Goal: Transaction & Acquisition: Obtain resource

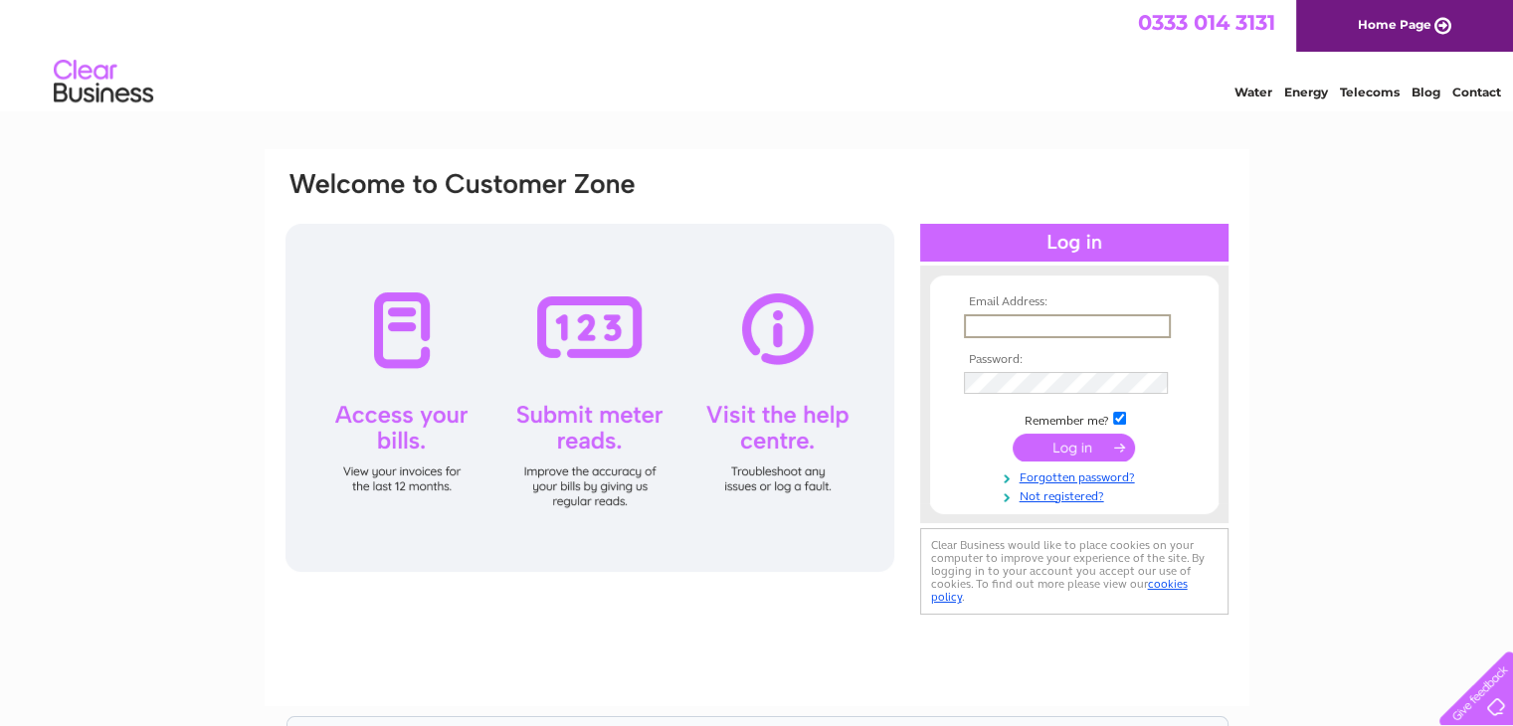
click at [975, 322] on input "text" at bounding box center [1067, 326] width 207 height 24
type input "[EMAIL_ADDRESS][DOMAIN_NAME]"
click at [1096, 464] on tbody "Email Address: [EMAIL_ADDRESS][DOMAIN_NAME] Password: Remember me?" at bounding box center [1074, 399] width 231 height 206
click at [1091, 443] on input "submit" at bounding box center [1074, 446] width 122 height 28
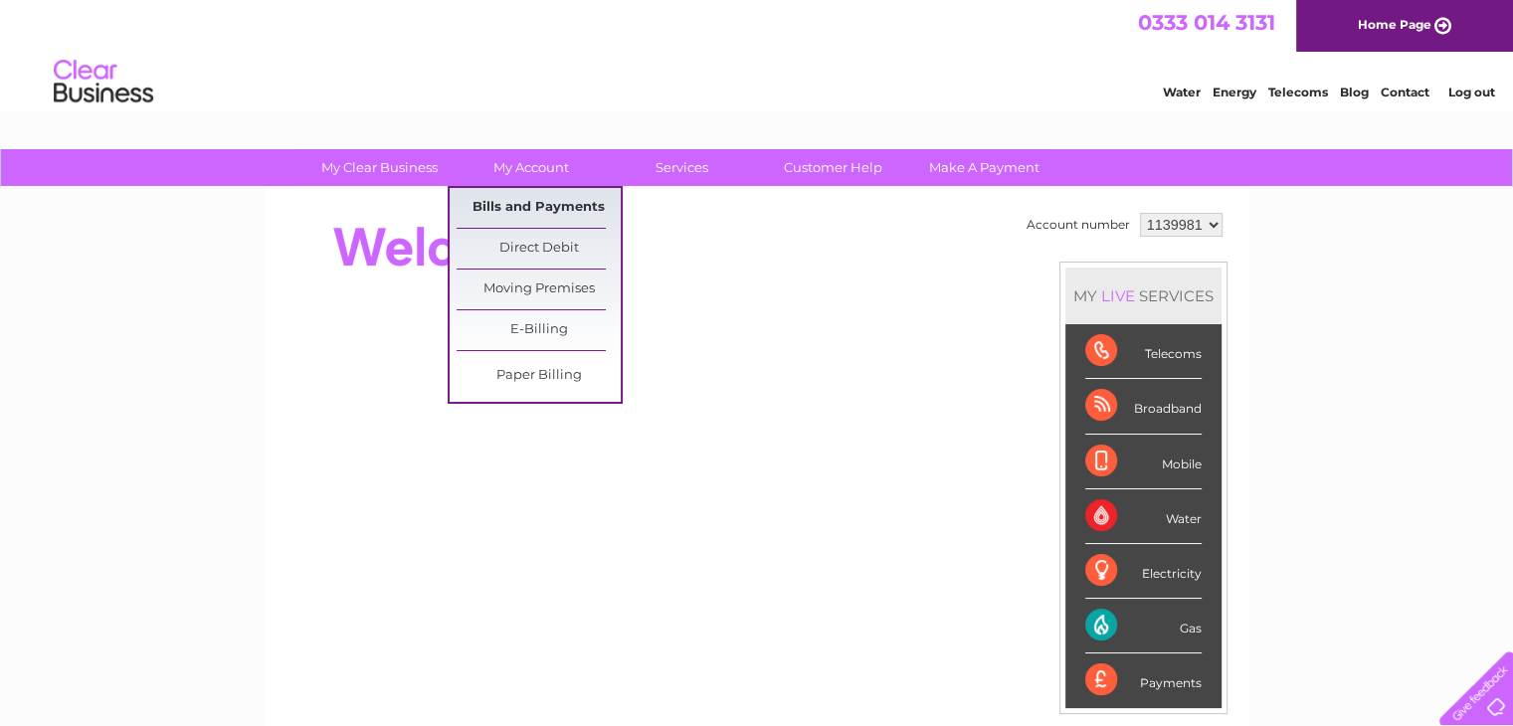
click at [512, 204] on link "Bills and Payments" at bounding box center [539, 208] width 164 height 40
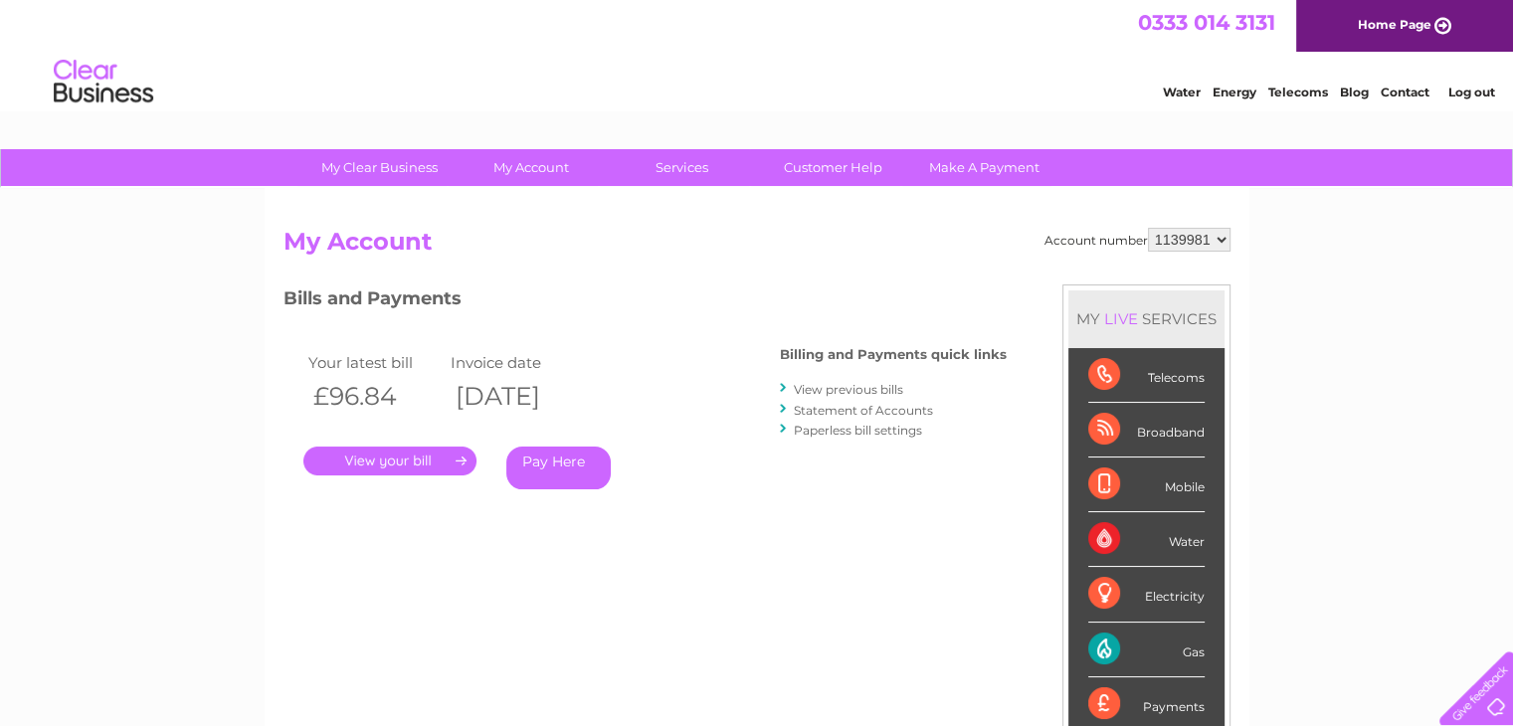
click at [395, 457] on link "." at bounding box center [389, 461] width 173 height 29
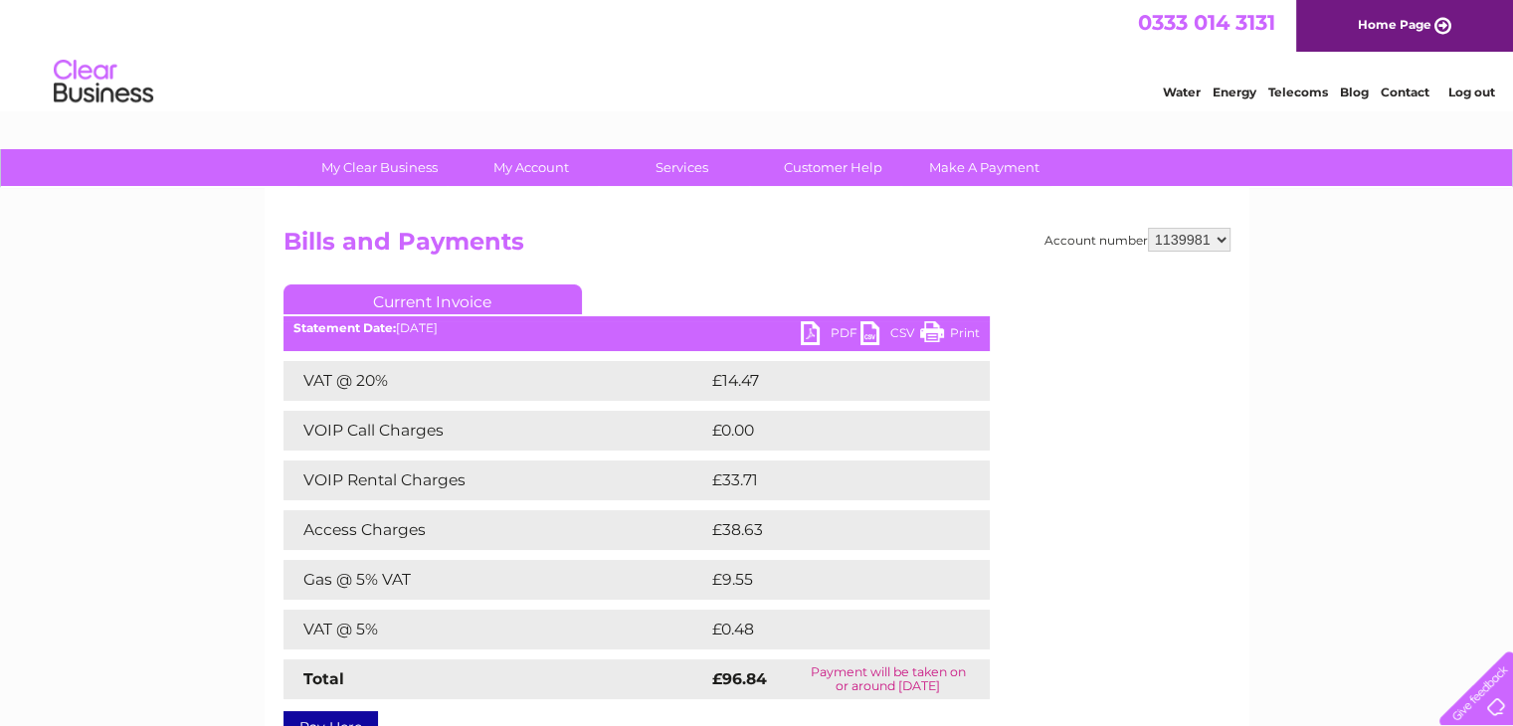
click at [831, 331] on link "PDF" at bounding box center [831, 335] width 60 height 29
